Goal: Information Seeking & Learning: Compare options

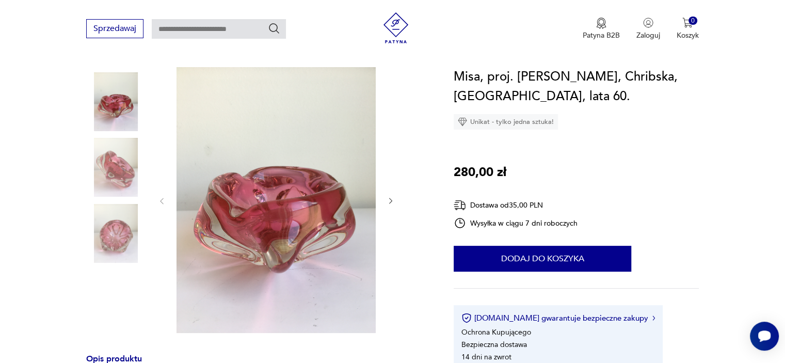
click at [114, 160] on img at bounding box center [115, 167] width 59 height 59
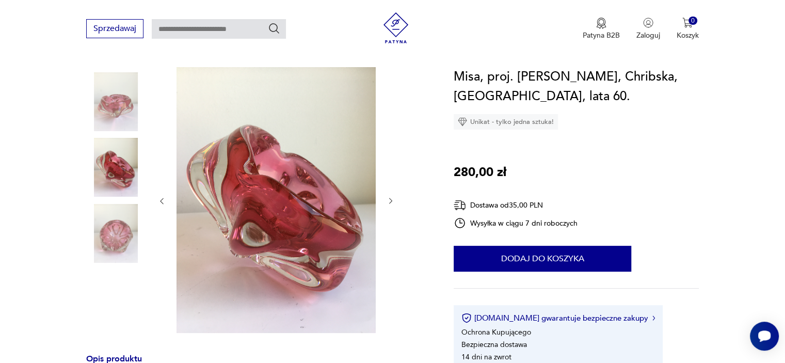
click at [134, 237] on img at bounding box center [115, 233] width 59 height 59
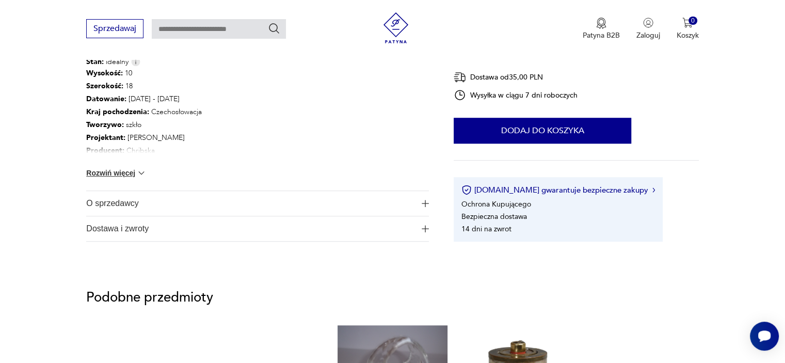
scroll to position [516, 0]
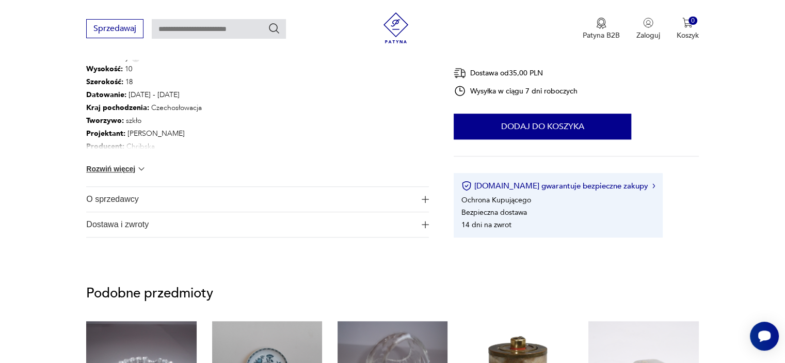
click at [123, 165] on button "Rozwiń więcej" at bounding box center [116, 169] width 60 height 10
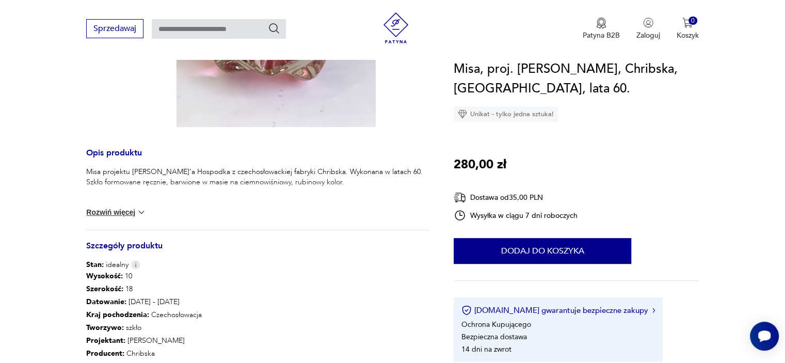
scroll to position [0, 0]
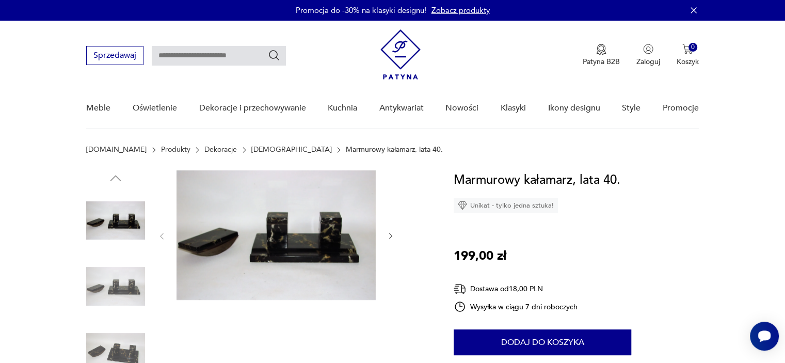
click at [346, 149] on p "Marmurowy kałamarz, lata 40." at bounding box center [394, 150] width 97 height 8
click at [251, 149] on link "[DEMOGRAPHIC_DATA]" at bounding box center [291, 150] width 81 height 8
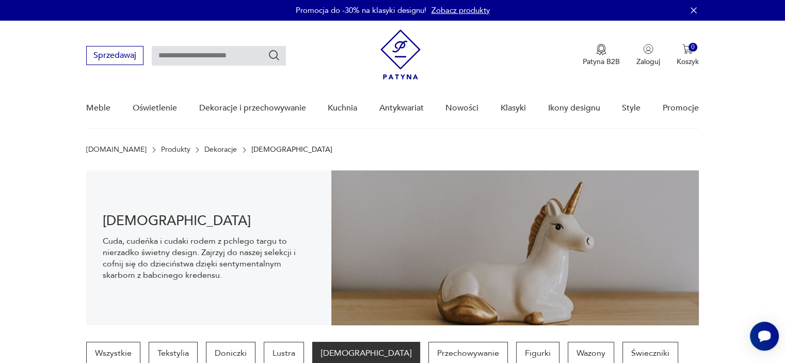
click at [213, 54] on input "text" at bounding box center [219, 56] width 134 height 20
type input "********"
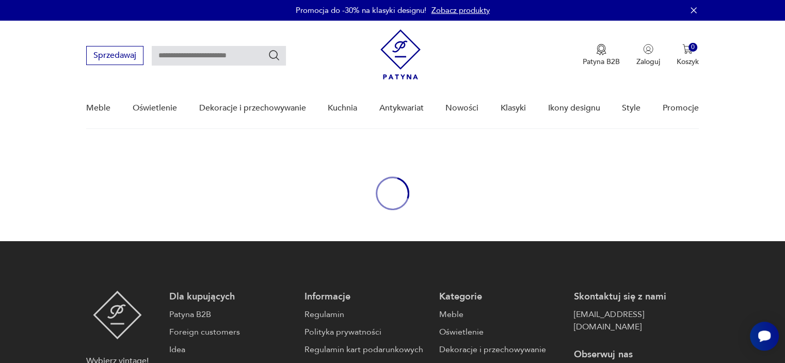
type input "********"
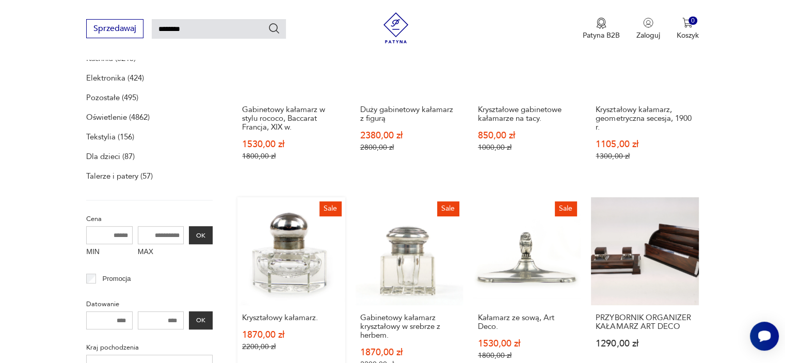
scroll to position [236, 0]
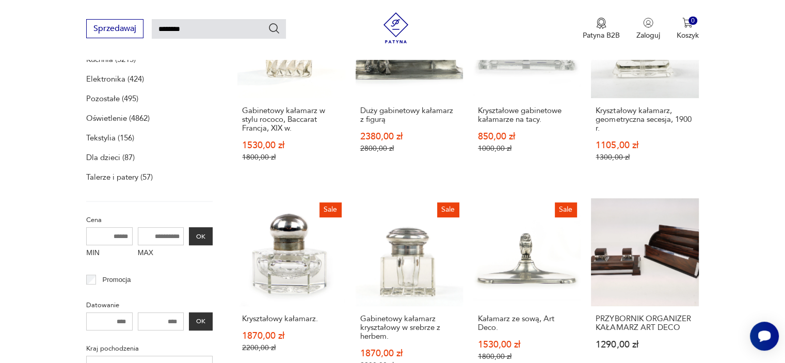
click at [158, 231] on input "MAX" at bounding box center [161, 236] width 46 height 18
type input "***"
click at [105, 234] on input "MIN" at bounding box center [109, 236] width 46 height 18
type input "***"
click at [200, 241] on button "OK" at bounding box center [201, 236] width 24 height 18
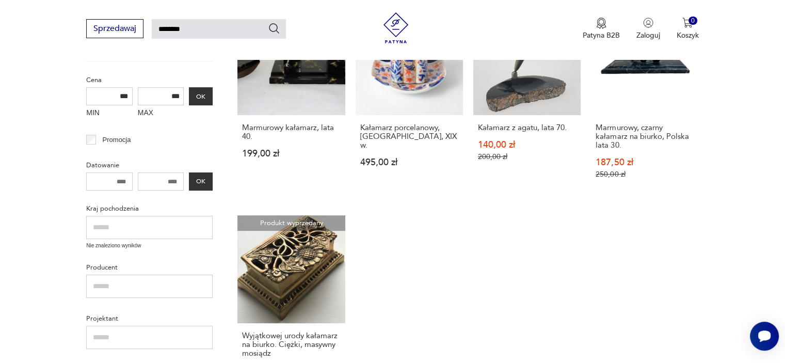
scroll to position [243, 0]
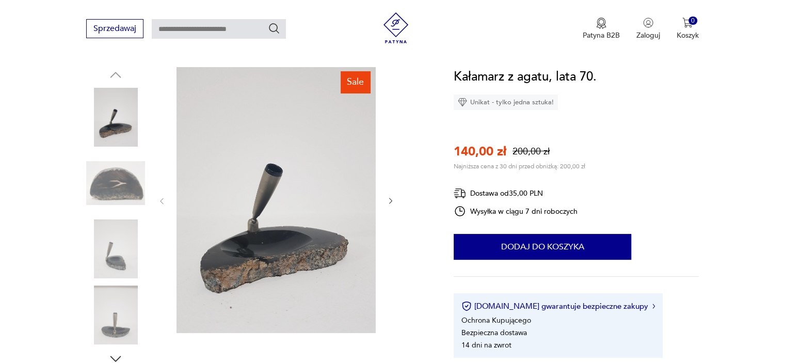
click at [390, 202] on icon "button" at bounding box center [391, 201] width 9 height 9
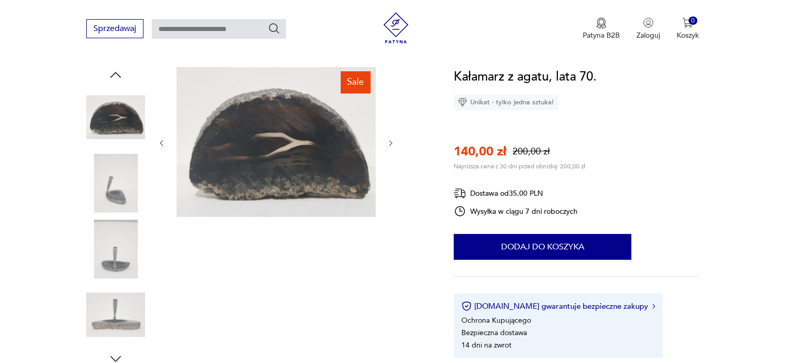
click at [392, 142] on icon "button" at bounding box center [391, 143] width 9 height 9
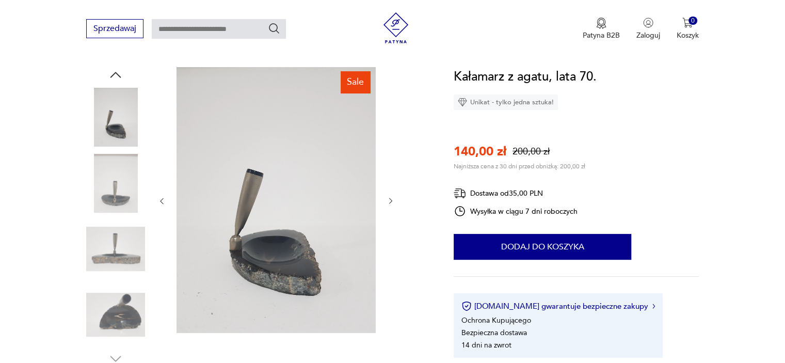
click at [396, 198] on div "Sale" at bounding box center [257, 216] width 343 height 299
click at [390, 199] on icon "button" at bounding box center [390, 201] width 3 height 6
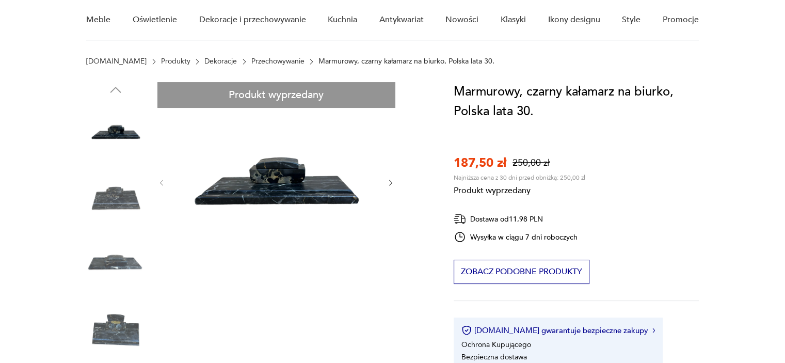
scroll to position [103, 0]
